Goal: Task Accomplishment & Management: Use online tool/utility

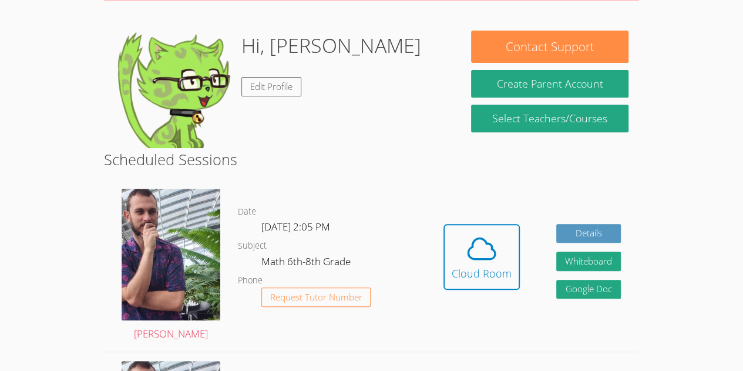
scroll to position [159, 0]
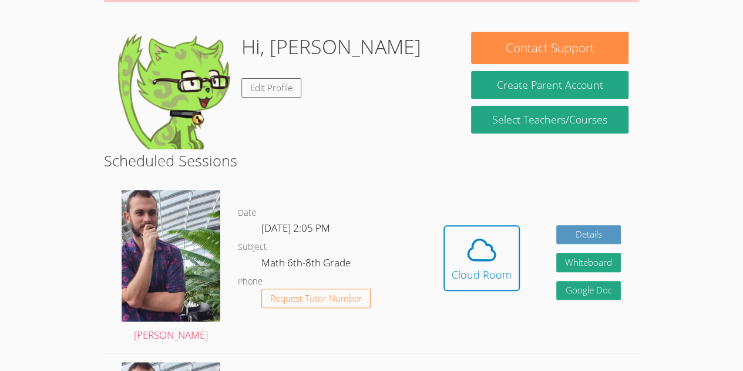
click at [719, 212] on html "Home Programs Sessions Tutors Messages Billing Logout Eduardo Successfully auth…" at bounding box center [371, 26] width 743 height 371
click at [732, 212] on html "Home Programs Sessions Tutors Messages Billing Logout Eduardo Successfully auth…" at bounding box center [371, 26] width 743 height 371
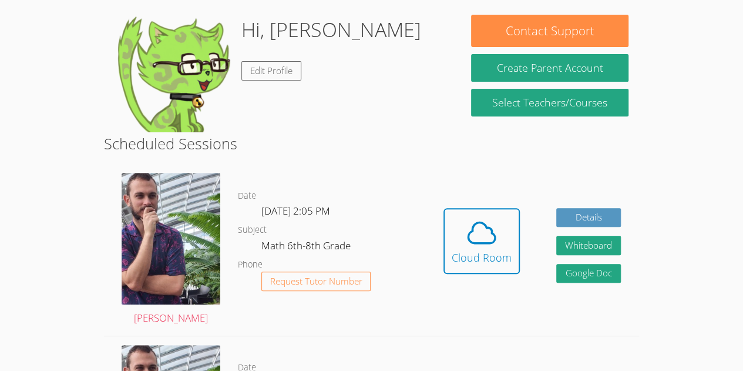
scroll to position [181, 0]
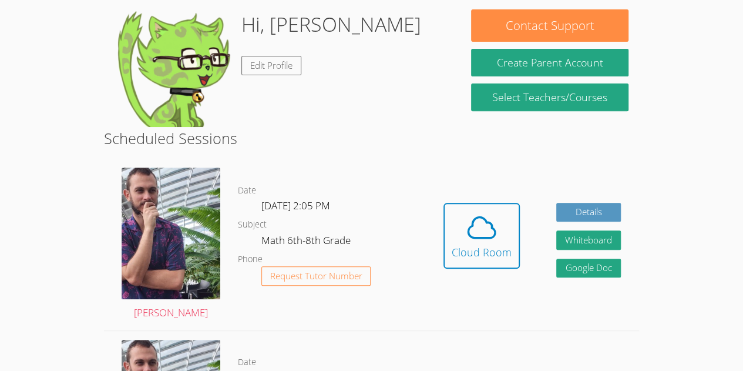
click at [675, 190] on html "Home Programs Sessions Tutors Messages Billing Logout Eduardo Successfully auth…" at bounding box center [371, 4] width 743 height 371
click at [491, 242] on icon at bounding box center [481, 227] width 33 height 33
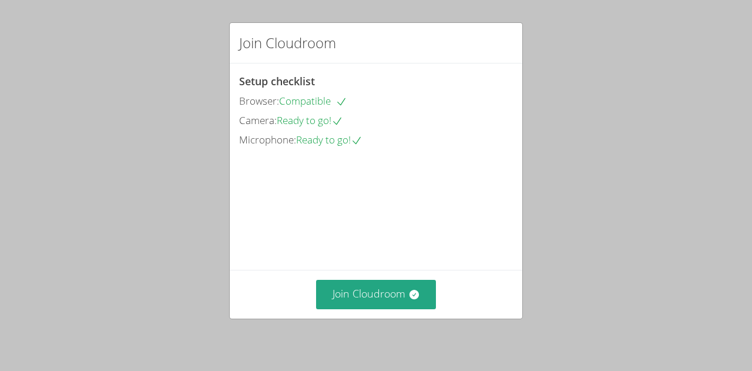
click at [382, 276] on div "Join Cloudroom" at bounding box center [376, 294] width 292 height 48
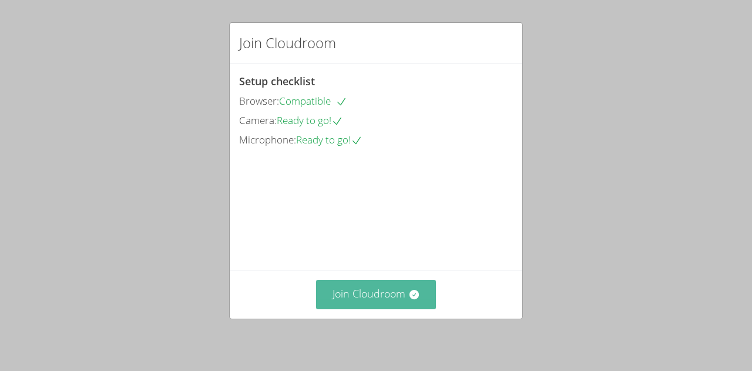
click at [407, 287] on button "Join Cloudroom" at bounding box center [376, 294] width 120 height 29
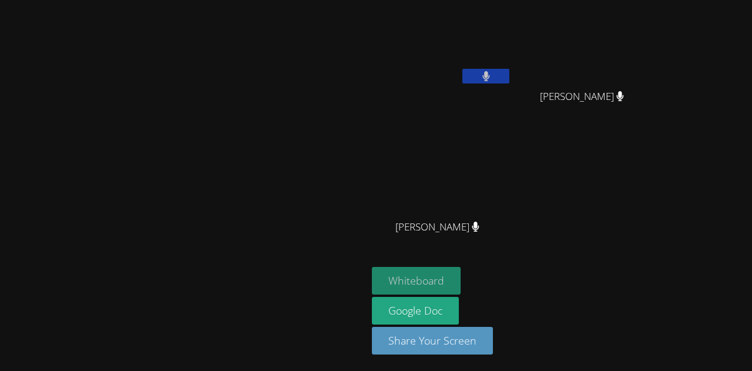
click at [460, 287] on button "Whiteboard" at bounding box center [416, 281] width 89 height 28
click at [509, 78] on button at bounding box center [485, 76] width 47 height 15
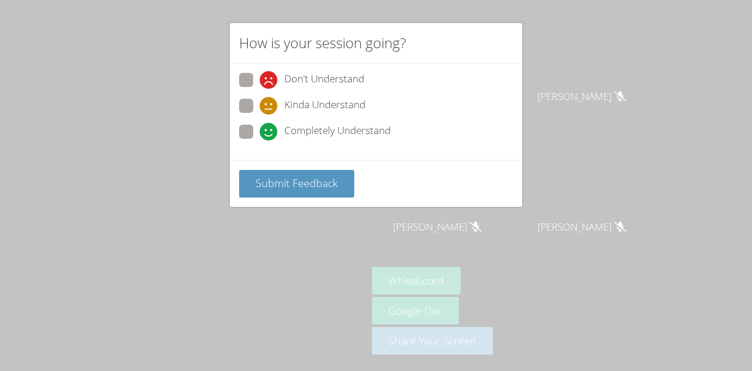
click at [260, 140] on span at bounding box center [260, 140] width 0 height 0
click at [260, 134] on input "Completely Understand" at bounding box center [265, 129] width 10 height 10
radio input "true"
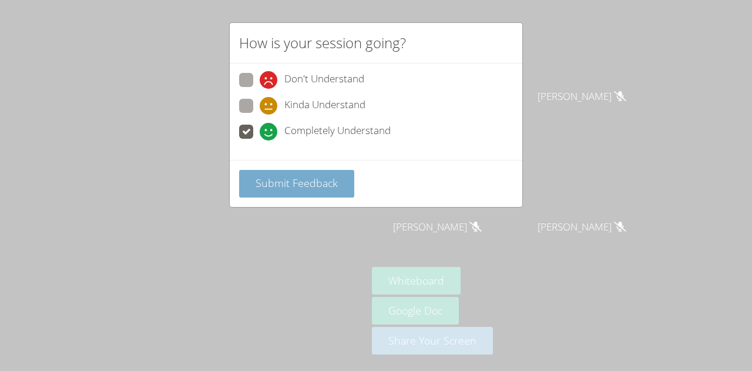
click at [319, 183] on span "Submit Feedback" at bounding box center [296, 183] width 82 height 14
